Goal: Information Seeking & Learning: Understand process/instructions

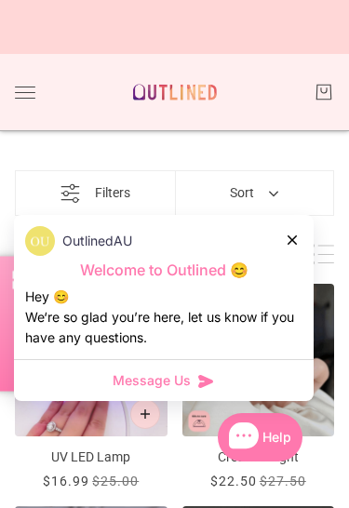
click at [298, 230] on div at bounding box center [292, 240] width 11 height 20
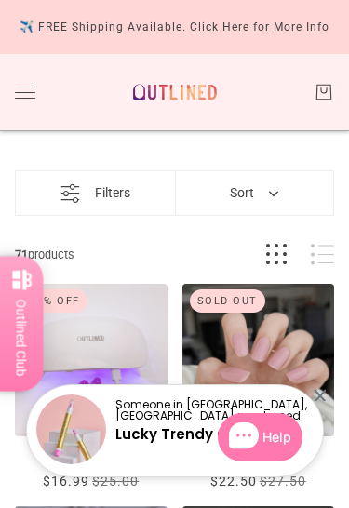
click at [25, 97] on button "Toggle drawer" at bounding box center [25, 92] width 20 height 12
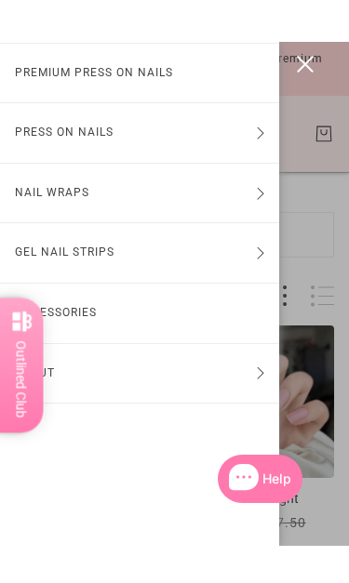
scroll to position [79, 0]
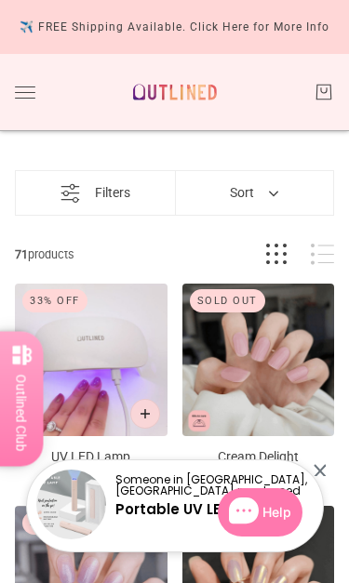
click at [23, 97] on button "Toggle drawer" at bounding box center [25, 92] width 20 height 12
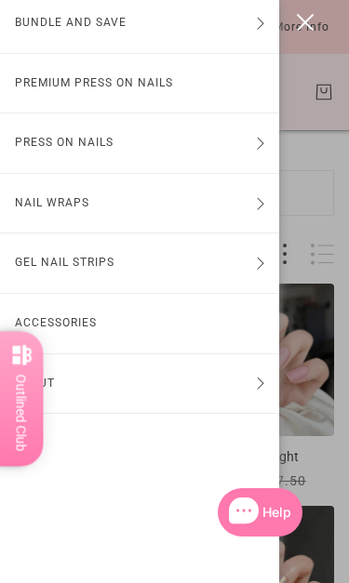
click at [99, 384] on button "About" at bounding box center [139, 384] width 279 height 60
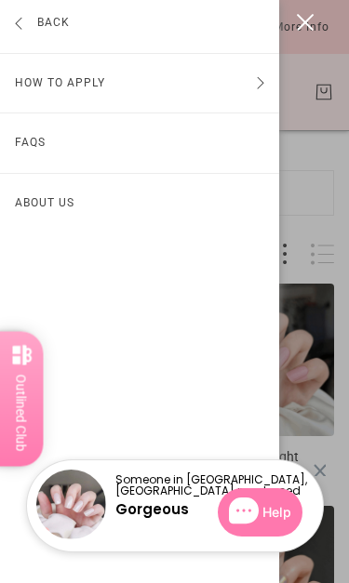
click at [35, 85] on button "How to Apply" at bounding box center [139, 84] width 279 height 60
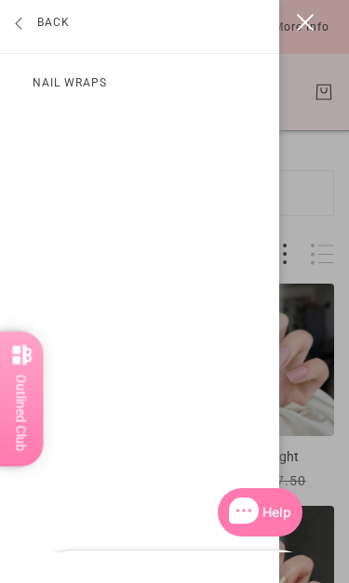
click at [60, 79] on link "Nail Wraps" at bounding box center [139, 84] width 279 height 60
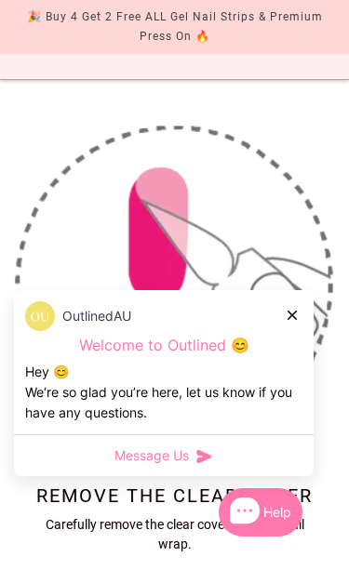
scroll to position [55, 0]
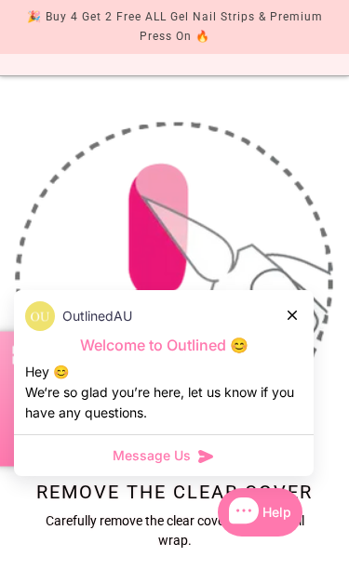
click at [287, 315] on icon at bounding box center [291, 315] width 9 height 9
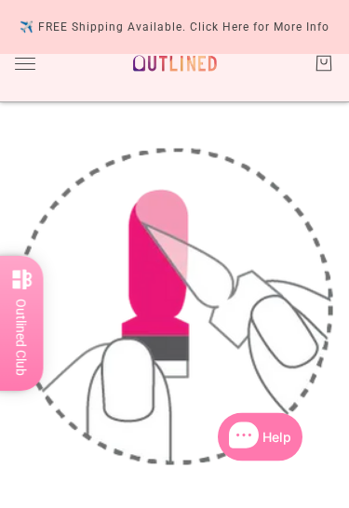
scroll to position [0, 0]
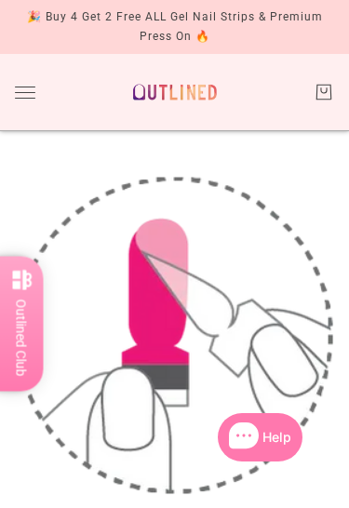
click at [22, 88] on button "Toggle drawer" at bounding box center [25, 92] width 20 height 12
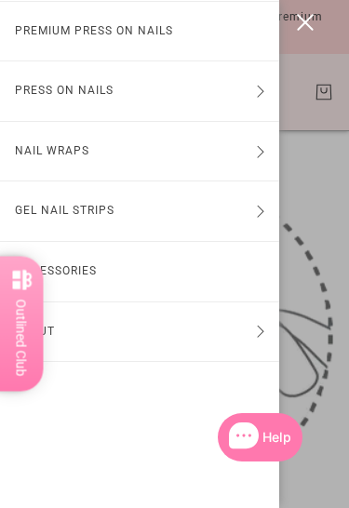
scroll to position [80, 0]
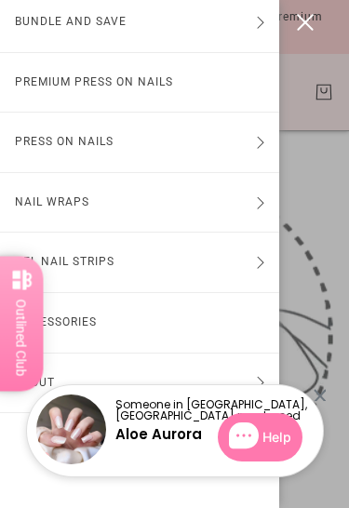
click at [56, 366] on button "About" at bounding box center [139, 383] width 279 height 60
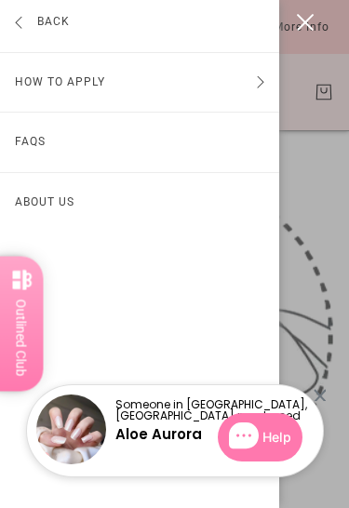
click at [27, 139] on link "FAQs" at bounding box center [139, 143] width 279 height 60
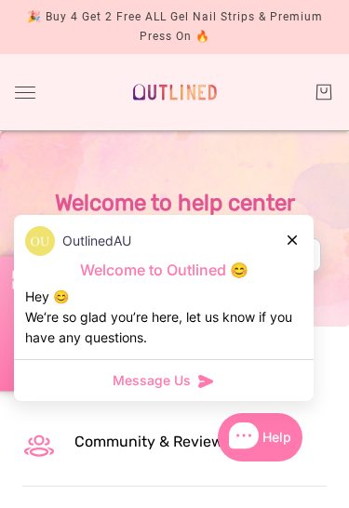
click at [289, 240] on icon at bounding box center [291, 239] width 9 height 9
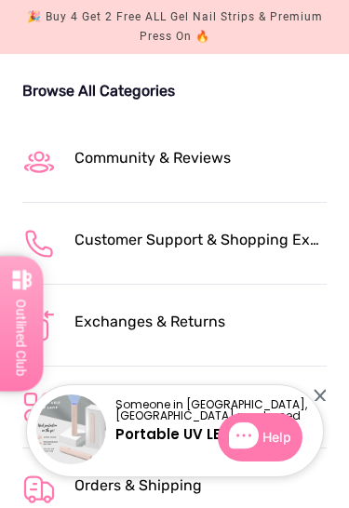
scroll to position [283, 0]
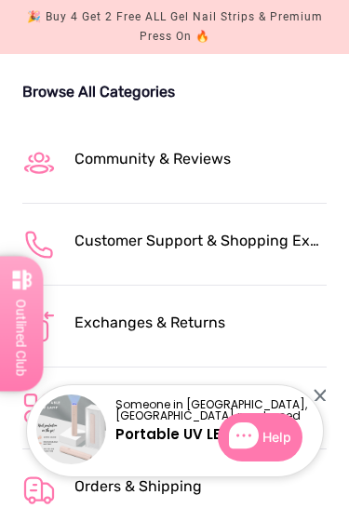
click at [95, 242] on div "Customer Support & Shopping Experience" at bounding box center [200, 241] width 252 height 22
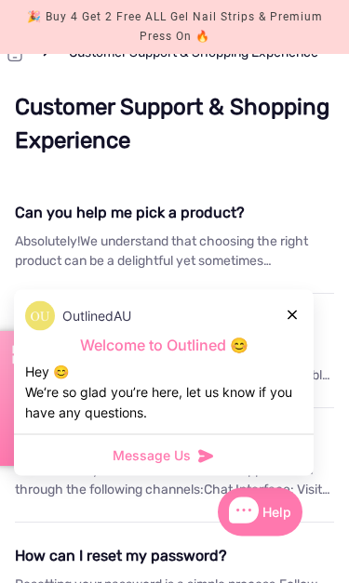
scroll to position [265, 0]
click at [289, 315] on icon at bounding box center [291, 315] width 9 height 9
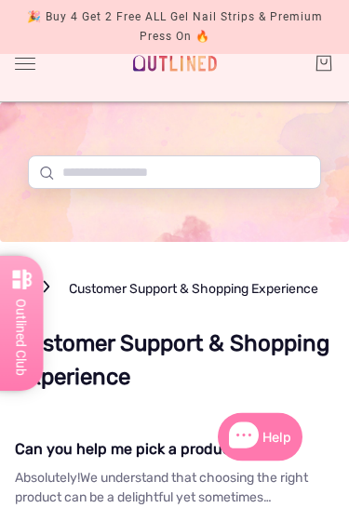
scroll to position [0, 0]
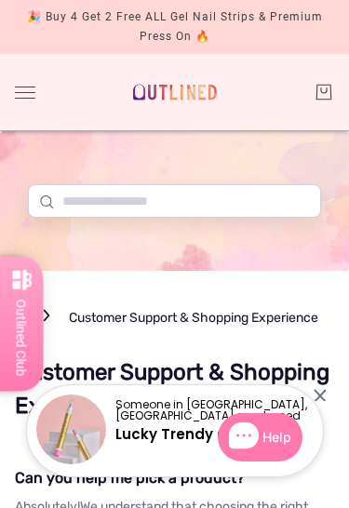
click at [29, 95] on button "Toggle drawer" at bounding box center [25, 92] width 20 height 12
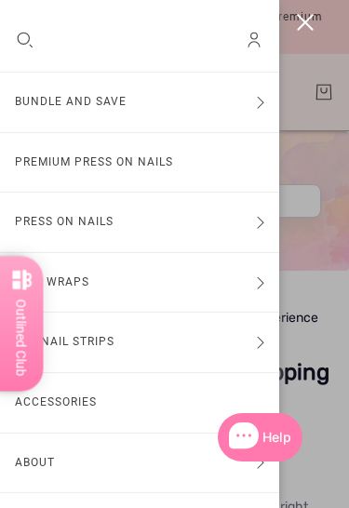
click at [72, 450] on div "Reward" at bounding box center [86, 463] width 135 height 45
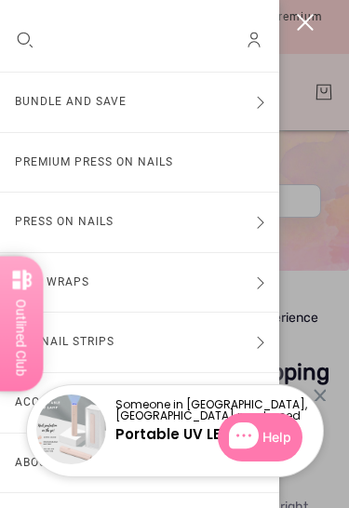
click at [15, 467] on button "About" at bounding box center [139, 463] width 279 height 60
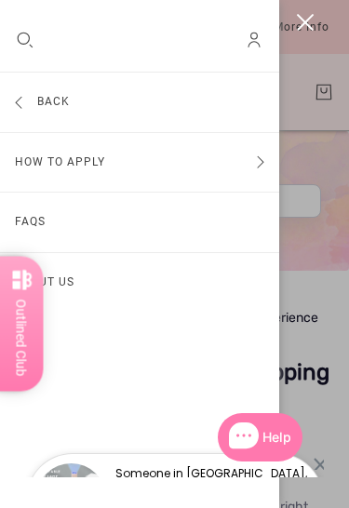
click at [36, 224] on link "FAQs" at bounding box center [139, 223] width 279 height 60
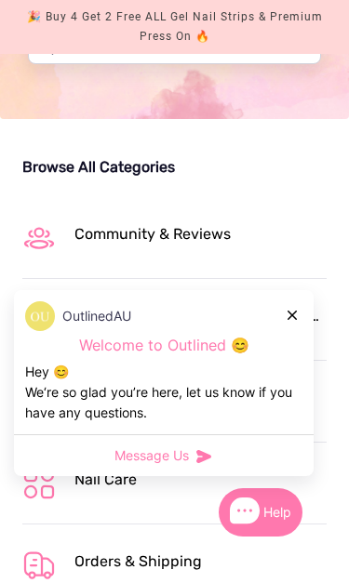
scroll to position [208, 0]
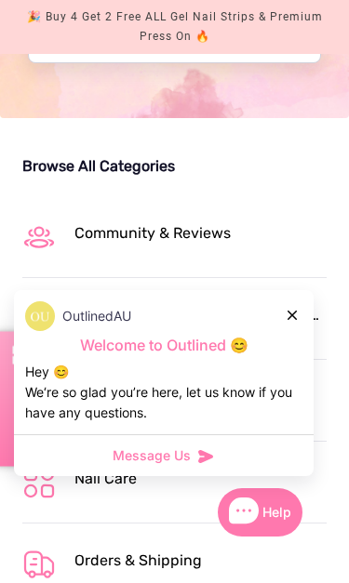
click at [293, 316] on icon at bounding box center [291, 315] width 9 height 9
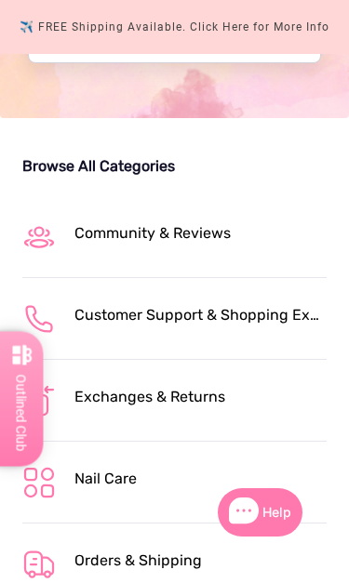
click at [93, 233] on div "Community & Reviews" at bounding box center [200, 233] width 252 height 22
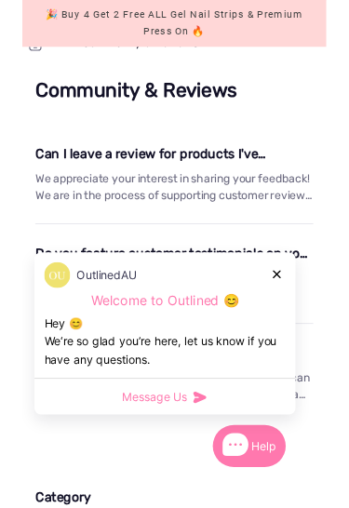
scroll to position [268, 0]
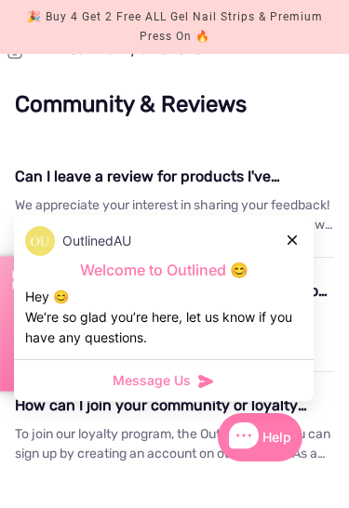
click at [289, 237] on icon at bounding box center [291, 239] width 9 height 9
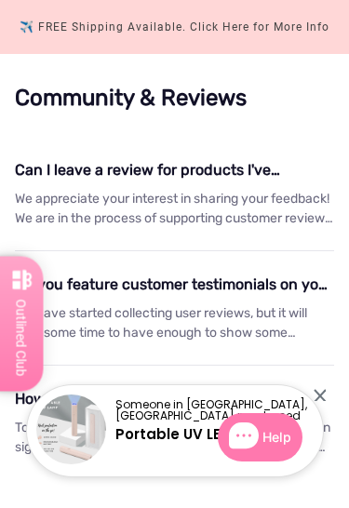
scroll to position [262, 0]
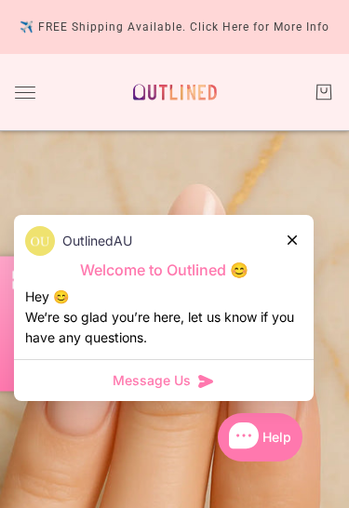
click at [288, 237] on icon at bounding box center [291, 239] width 9 height 9
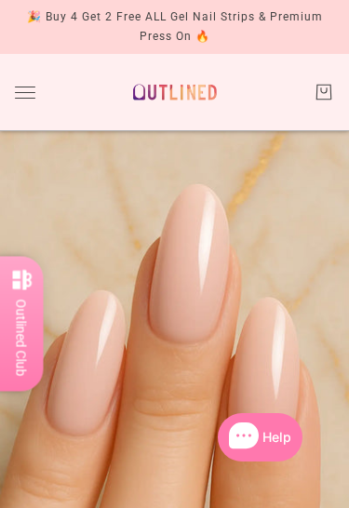
click at [27, 92] on button "Toggle drawer" at bounding box center [25, 92] width 20 height 12
